Goal: Task Accomplishment & Management: Use online tool/utility

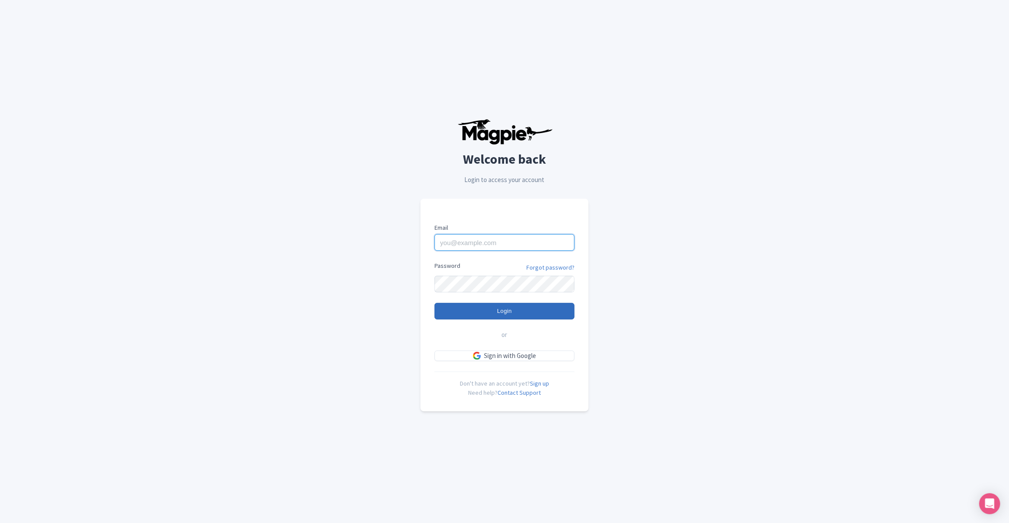
type input "[EMAIL_ADDRESS][PERSON_NAME][DOMAIN_NAME]"
click at [501, 313] on input "Login" at bounding box center [505, 311] width 140 height 17
type input "Logging in..."
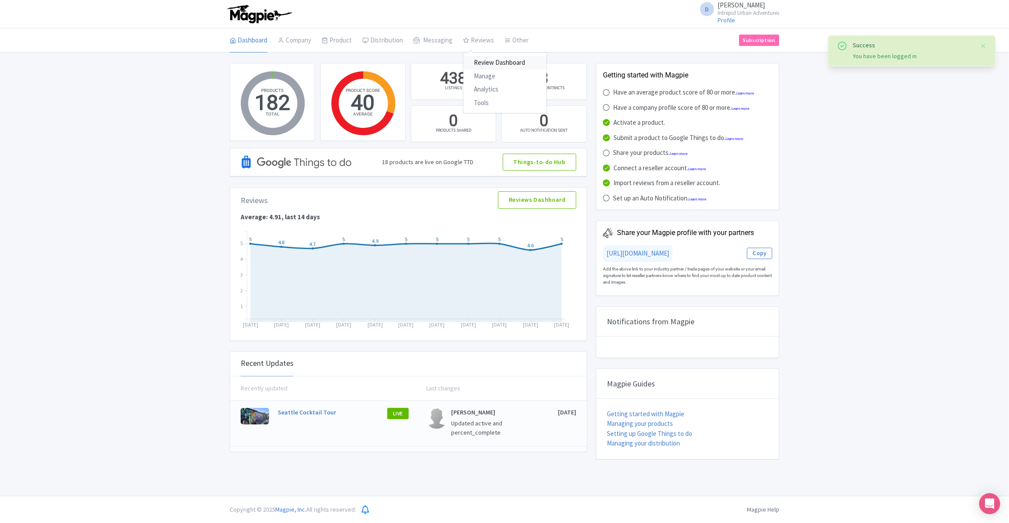
click at [478, 60] on link "Review Dashboard" at bounding box center [504, 63] width 83 height 14
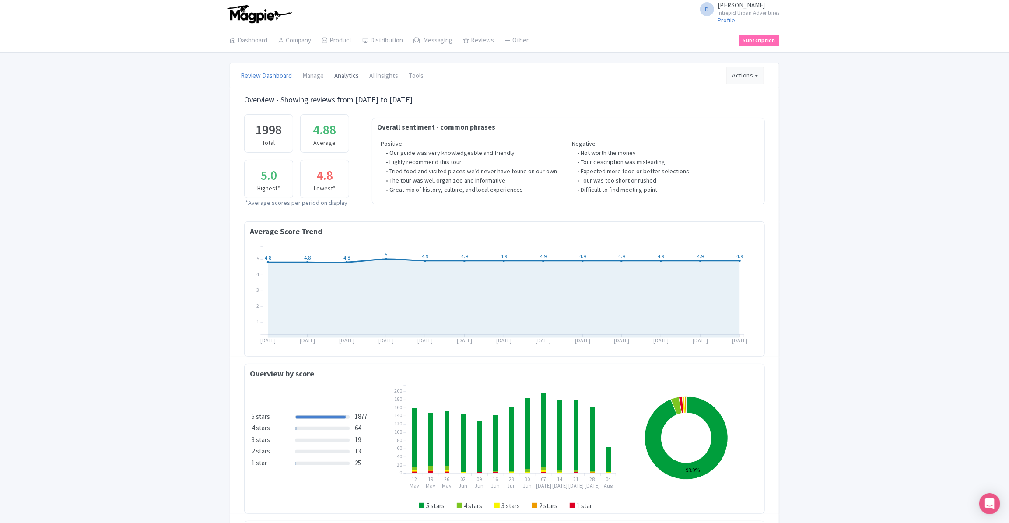
click at [350, 71] on link "Analytics" at bounding box center [346, 76] width 25 height 25
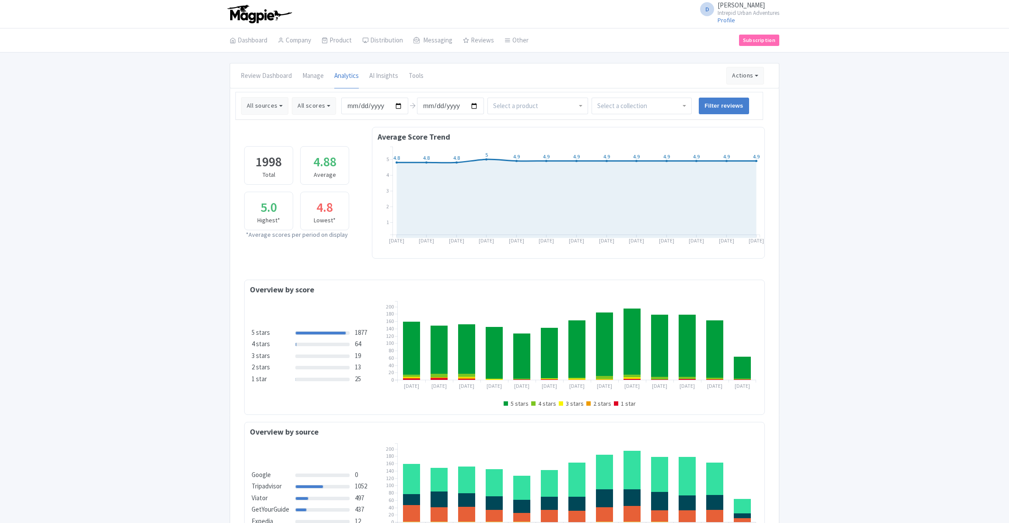
click at [397, 103] on input "[DATE]" at bounding box center [374, 106] width 67 height 17
type input "[DATE]"
click at [614, 102] on input "select-one" at bounding box center [623, 106] width 52 height 8
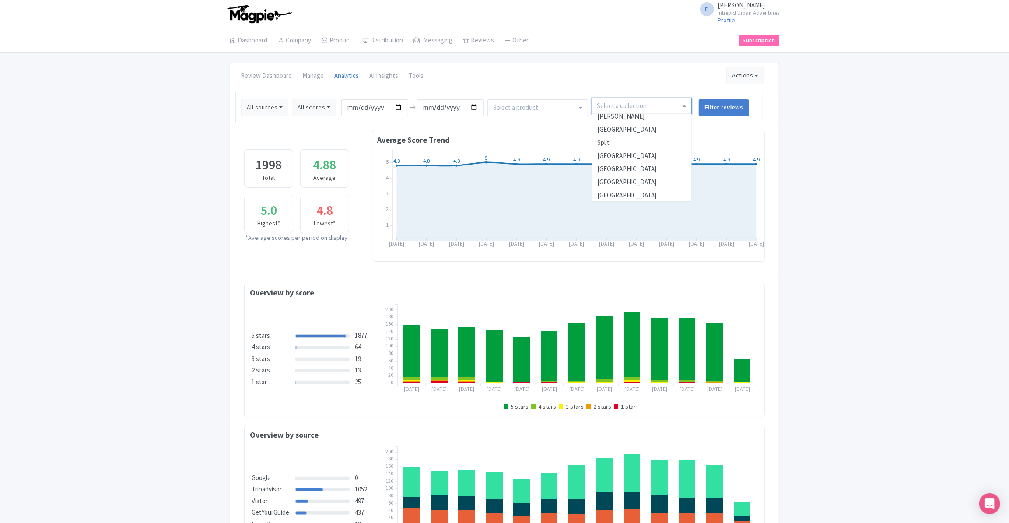
scroll to position [477, 0]
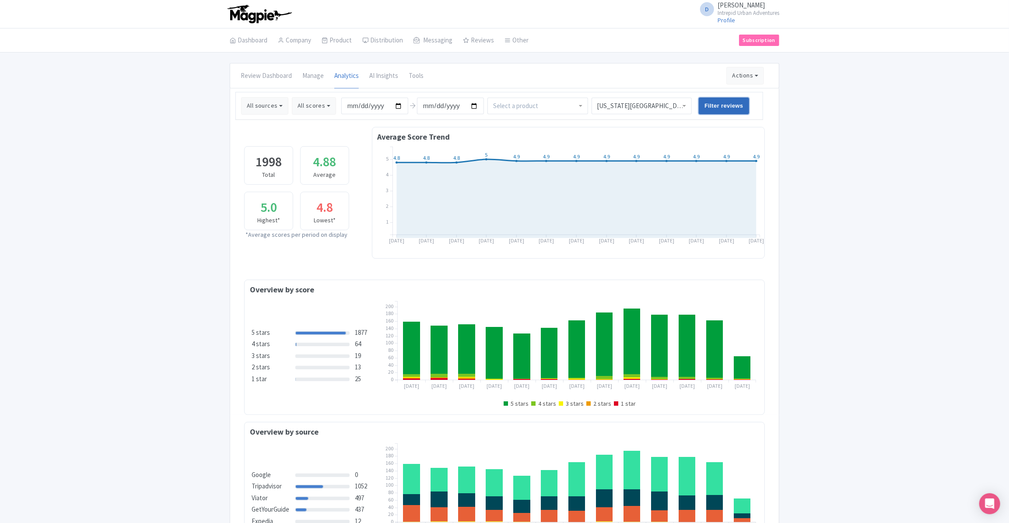
click at [712, 107] on input "Filter reviews" at bounding box center [724, 106] width 50 height 17
